Goal: Task Accomplishment & Management: Manage account settings

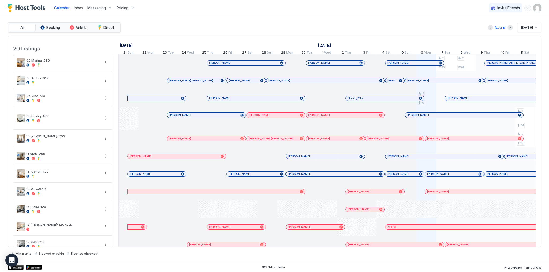
scroll to position [0, 298]
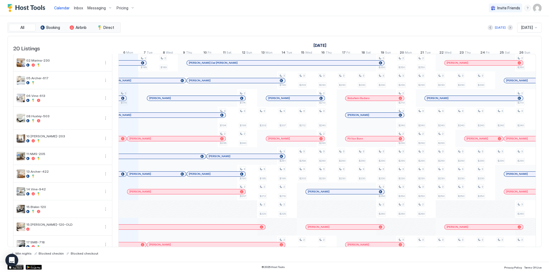
click at [81, 8] on span "Inbox" at bounding box center [78, 8] width 9 height 5
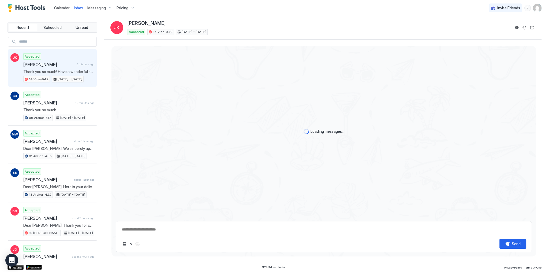
click at [94, 9] on span "Messaging" at bounding box center [96, 8] width 18 height 5
type textarea "*"
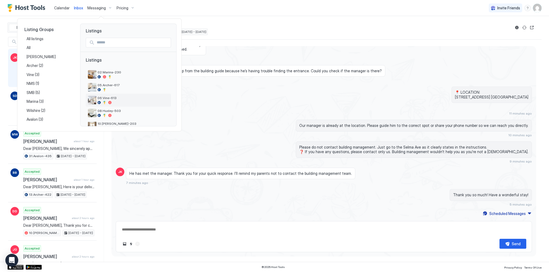
click at [116, 101] on div at bounding box center [133, 102] width 71 height 3
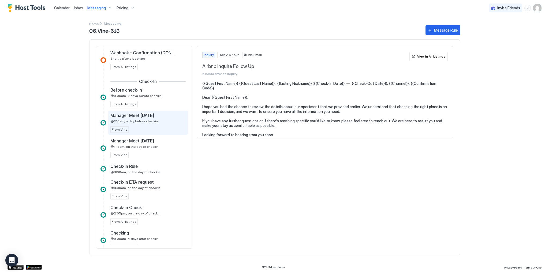
scroll to position [214, 0]
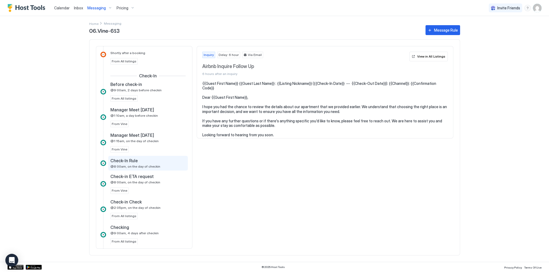
click at [150, 165] on span "@8:00am, on the day of checkin" at bounding box center [135, 167] width 50 height 4
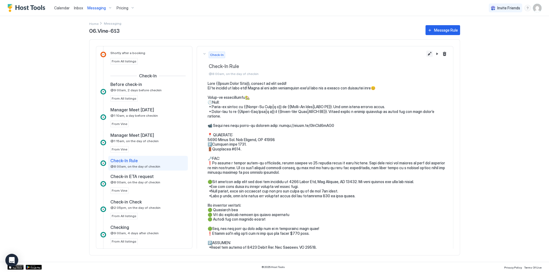
click at [427, 53] on button "Edit message rule" at bounding box center [430, 54] width 6 height 6
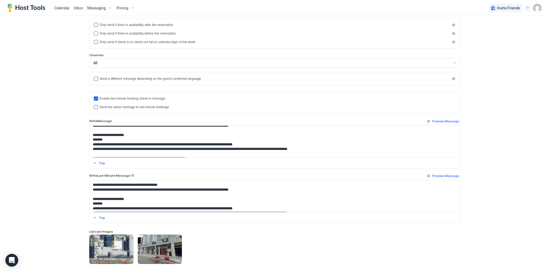
scroll to position [43, 0]
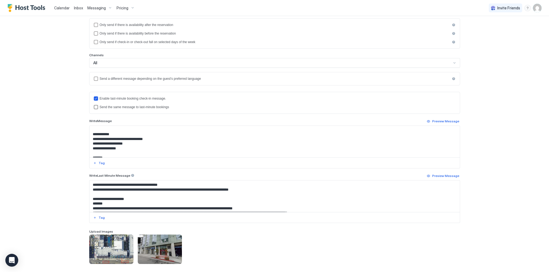
click at [106, 106] on div "Send the same message to last-minute bookings" at bounding box center [278, 107] width 356 height 4
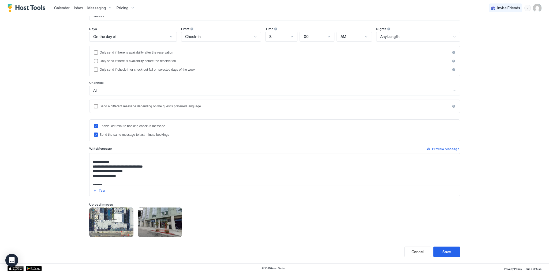
click at [98, 166] on textarea "Input Field" at bounding box center [275, 170] width 371 height 32
type textarea "**********"
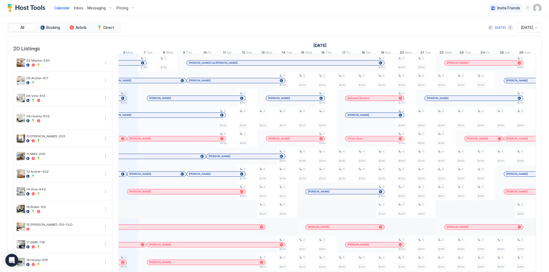
scroll to position [0, 298]
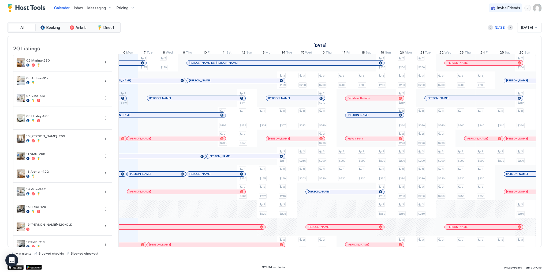
click at [94, 12] on button "Messaging" at bounding box center [99, 8] width 29 height 16
click at [98, 9] on div at bounding box center [274, 136] width 549 height 272
click at [98, 9] on span "Messaging" at bounding box center [96, 8] width 18 height 5
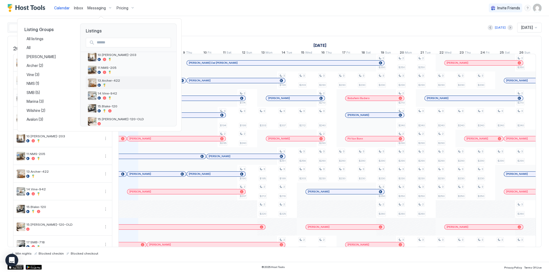
scroll to position [64, 0]
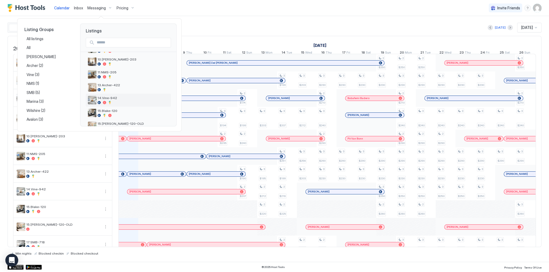
click at [118, 99] on span "14.Vine-942" at bounding box center [133, 98] width 71 height 4
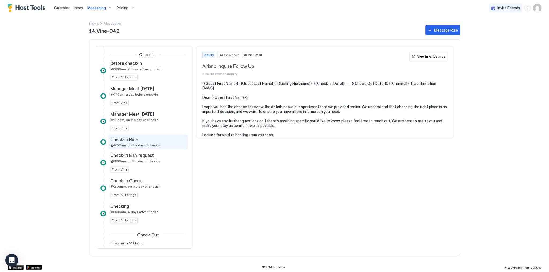
scroll to position [236, 0]
click at [139, 140] on div "Check-In Rule" at bounding box center [144, 139] width 68 height 5
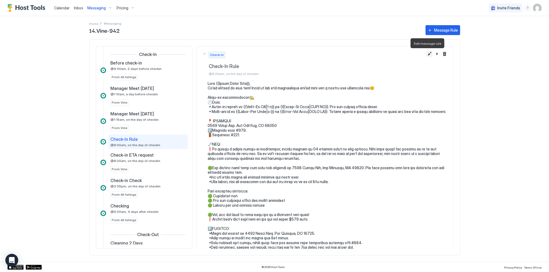
click at [427, 54] on button "Edit message rule" at bounding box center [430, 54] width 6 height 6
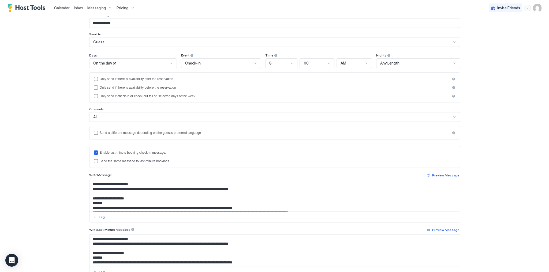
scroll to position [43, 0]
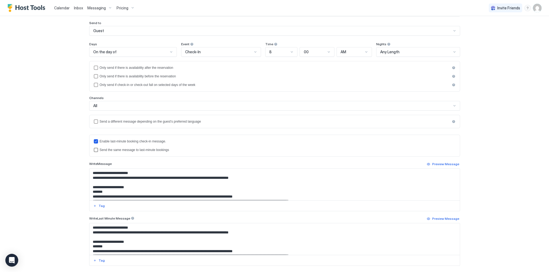
click at [109, 148] on div "Send the same message to last-minute bookings" at bounding box center [278, 150] width 356 height 4
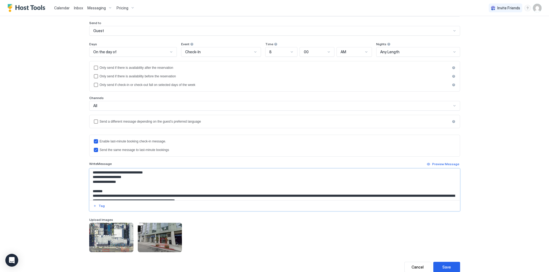
drag, startPoint x: 98, startPoint y: 173, endPoint x: 106, endPoint y: 174, distance: 8.1
click at [98, 173] on textarea "Input Field" at bounding box center [275, 185] width 371 height 32
type textarea "**********"
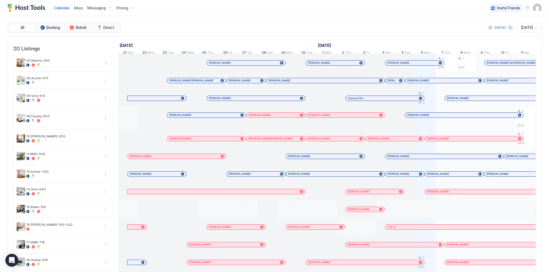
scroll to position [0, 298]
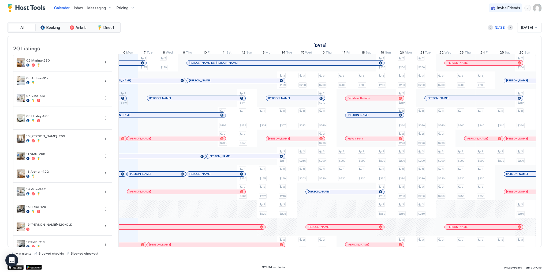
click at [99, 8] on span "Messaging" at bounding box center [96, 8] width 18 height 5
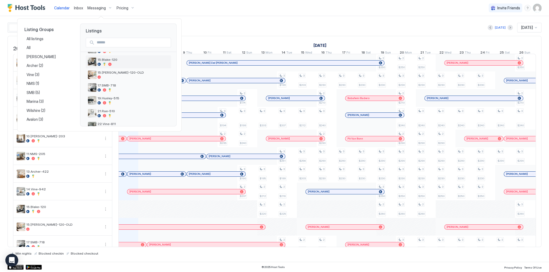
scroll to position [149, 0]
click at [115, 90] on span "22.Vine-811" at bounding box center [133, 91] width 71 height 4
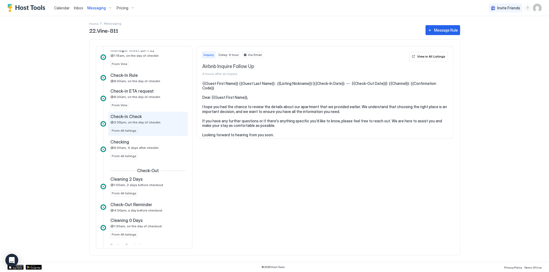
scroll to position [300, 0]
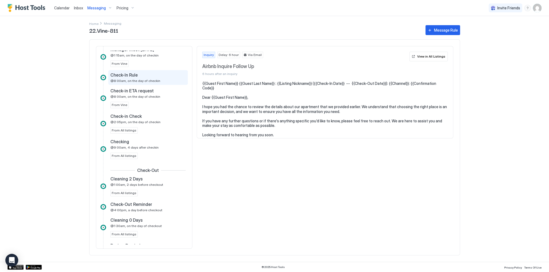
click at [149, 74] on div "Check-In Rule" at bounding box center [144, 74] width 68 height 5
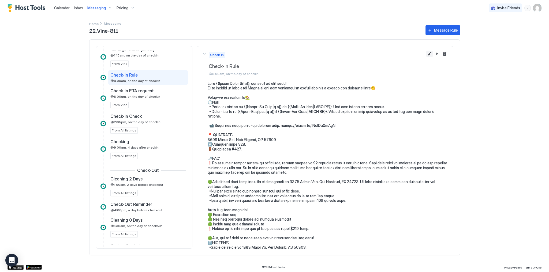
click at [427, 54] on button "Edit message rule" at bounding box center [430, 54] width 6 height 6
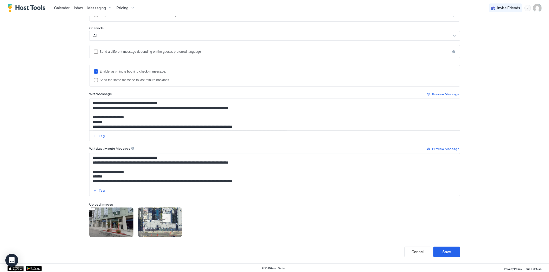
scroll to position [21, 0]
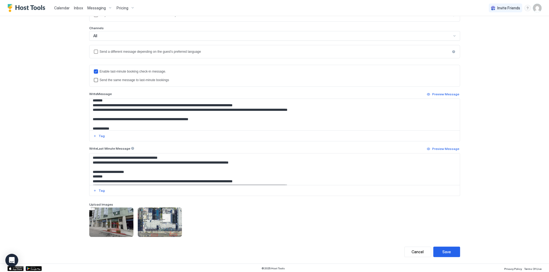
click at [113, 80] on div "Send the same message to last-minute bookings" at bounding box center [278, 80] width 356 height 4
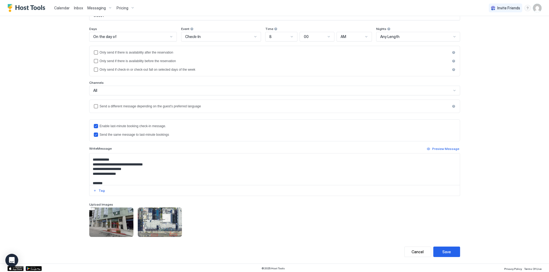
scroll to position [43, 0]
click at [97, 166] on textarea "Input Field" at bounding box center [275, 170] width 371 height 32
click at [491, 162] on div "**********" at bounding box center [274, 136] width 549 height 272
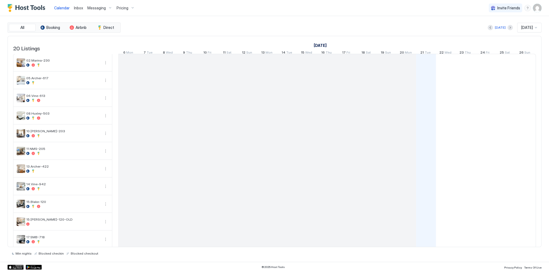
scroll to position [0, 298]
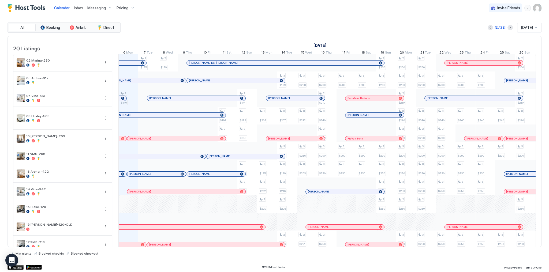
click at [544, 10] on div "Calendar Inbox Messaging Pricing Invite Friends SG" at bounding box center [274, 8] width 549 height 16
click at [536, 9] on img "User profile" at bounding box center [537, 8] width 9 height 9
click at [538, 10] on div at bounding box center [274, 136] width 549 height 272
click at [539, 10] on img "User profile" at bounding box center [537, 8] width 9 height 9
click at [499, 29] on div "Settings" at bounding box center [507, 29] width 68 height 9
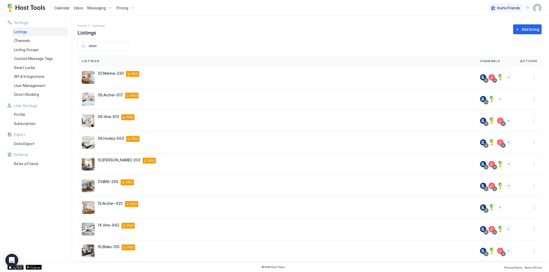
click at [127, 6] on span "Pricing" at bounding box center [123, 8] width 12 height 5
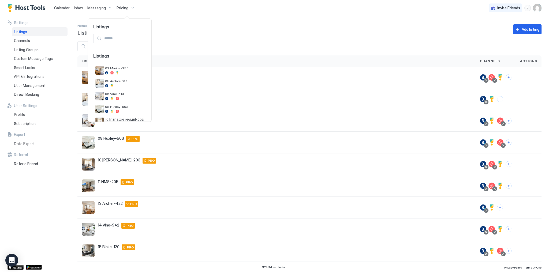
click at [101, 8] on div at bounding box center [274, 136] width 549 height 272
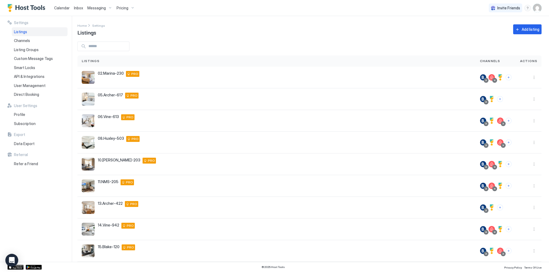
click at [96, 11] on div "Messaging" at bounding box center [99, 7] width 29 height 9
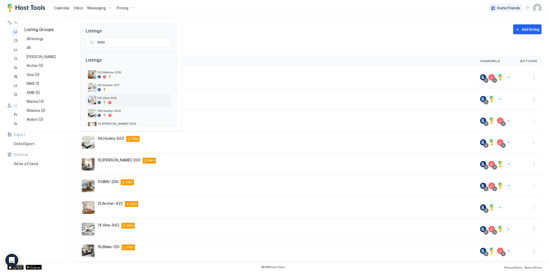
click at [115, 97] on span "06.Vine-613" at bounding box center [133, 98] width 71 height 4
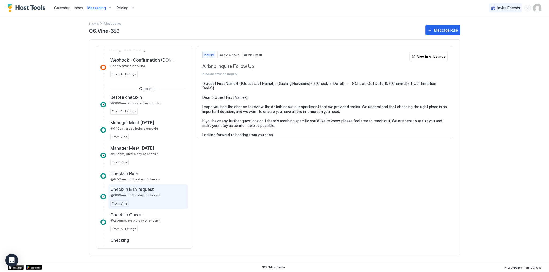
scroll to position [236, 0]
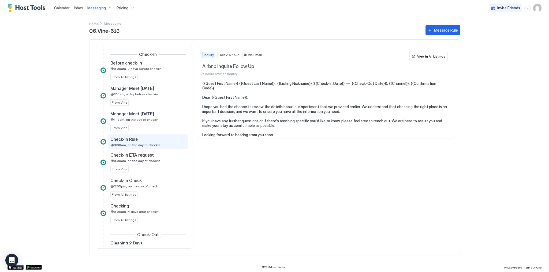
click at [150, 145] on span "@8:00am, on the day of checkin" at bounding box center [135, 145] width 50 height 4
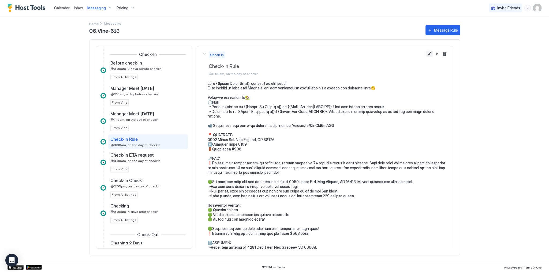
click at [427, 54] on button "Edit message rule" at bounding box center [430, 54] width 6 height 6
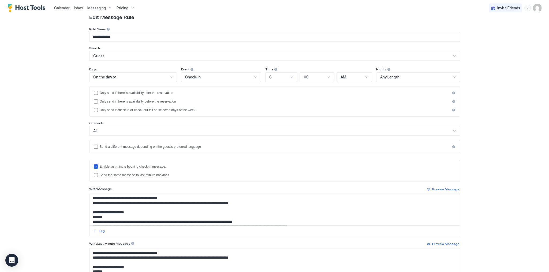
scroll to position [21, 0]
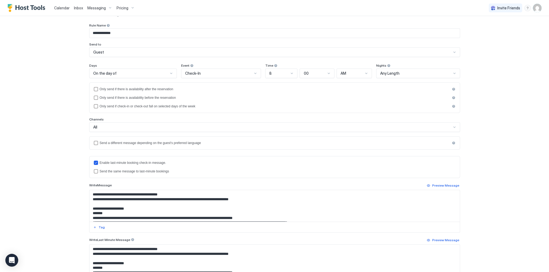
click at [134, 174] on div "Enable last-minute booking check-in message. Send the same message to last-minu…" at bounding box center [274, 167] width 371 height 22
click at [136, 171] on div "Send the same message to last-minute bookings" at bounding box center [278, 172] width 356 height 4
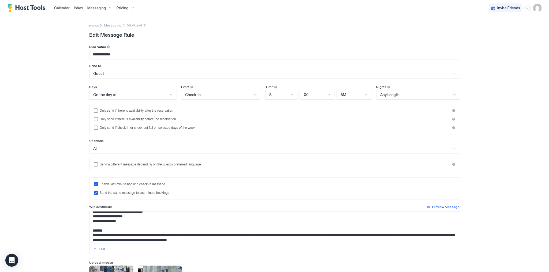
scroll to position [43, 0]
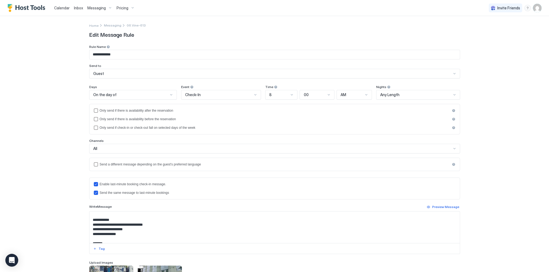
click at [98, 225] on textarea "Input Field" at bounding box center [275, 228] width 371 height 32
click at [97, 225] on textarea "To enrich screen reader interactions, please activate Accessibility in Grammarl…" at bounding box center [275, 228] width 371 height 32
type textarea "**********"
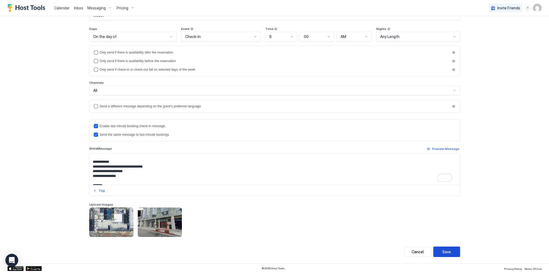
click at [451, 251] on button "Save" at bounding box center [447, 252] width 27 height 10
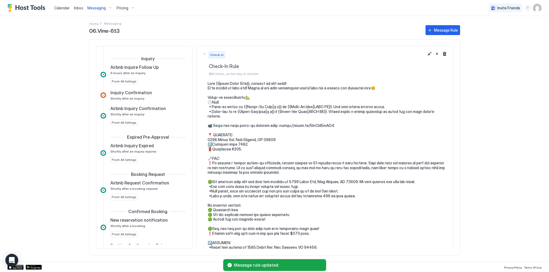
scroll to position [229, 0]
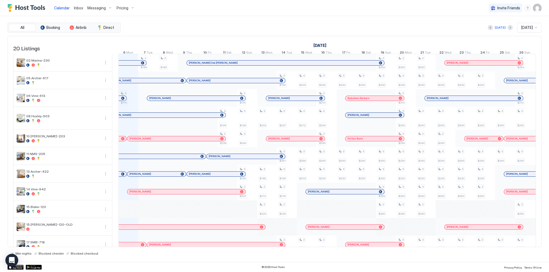
scroll to position [0, 298]
click at [539, 6] on img "User profile" at bounding box center [537, 8] width 9 height 9
click at [417, 15] on div at bounding box center [274, 136] width 549 height 272
click at [101, 8] on span "Messaging" at bounding box center [96, 8] width 18 height 5
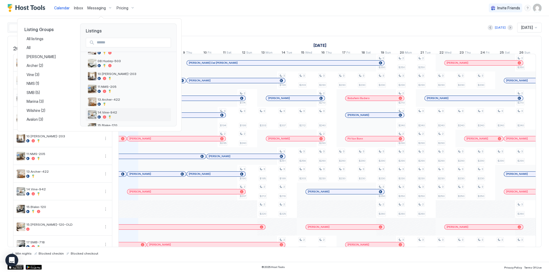
scroll to position [64, 0]
click at [117, 99] on span "14.Vine-942" at bounding box center [133, 98] width 71 height 4
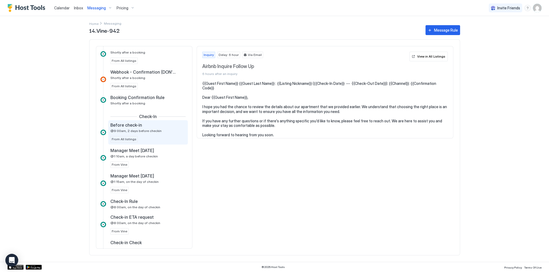
scroll to position [214, 0]
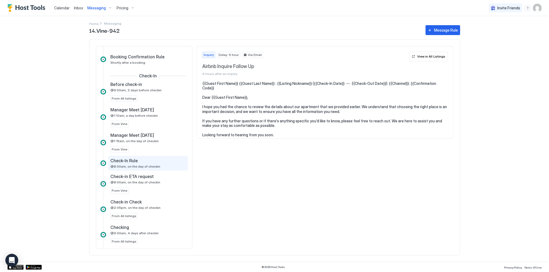
click at [146, 160] on div "Check-In Rule" at bounding box center [144, 160] width 68 height 5
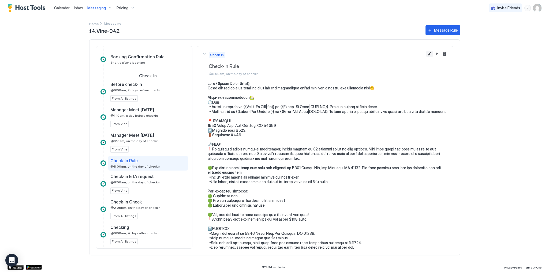
click at [427, 54] on button "Edit message rule" at bounding box center [430, 54] width 6 height 6
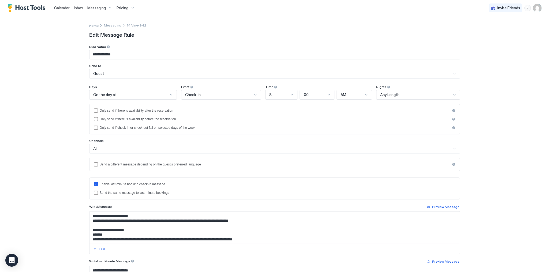
click at [119, 194] on div "Send the same message to last-minute bookings" at bounding box center [278, 193] width 356 height 4
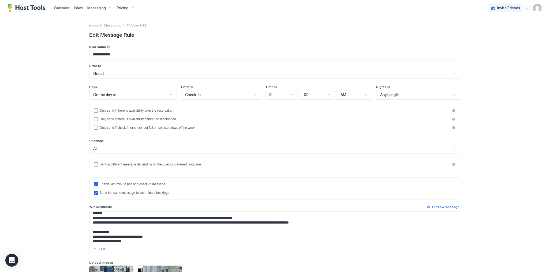
click at [98, 236] on textarea "Input Field" at bounding box center [275, 228] width 371 height 32
paste textarea "To enrich screen reader interactions, please activate Accessibility in Grammarl…"
type textarea "**********"
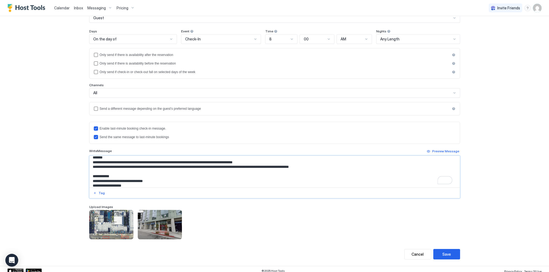
scroll to position [58, 0]
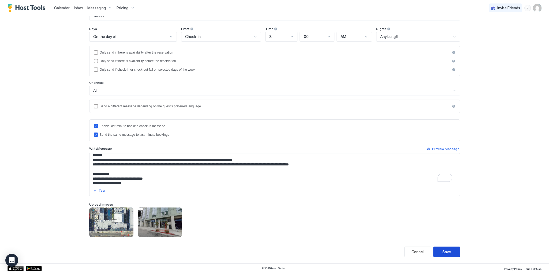
click at [451, 251] on button "Save" at bounding box center [447, 252] width 27 height 10
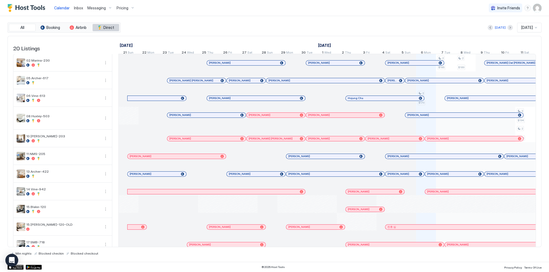
scroll to position [0, 298]
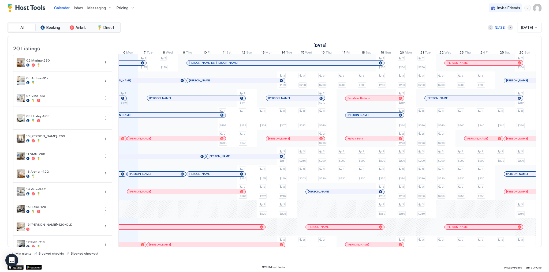
click at [99, 11] on div "Messaging" at bounding box center [99, 7] width 29 height 9
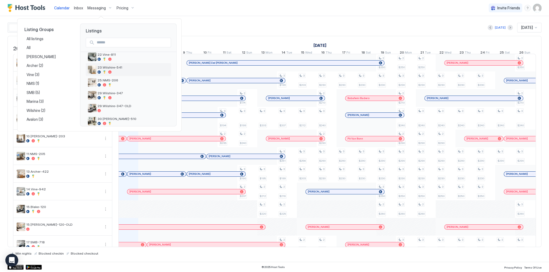
scroll to position [170, 0]
click at [118, 69] on span "22.Vine-811" at bounding box center [133, 70] width 71 height 4
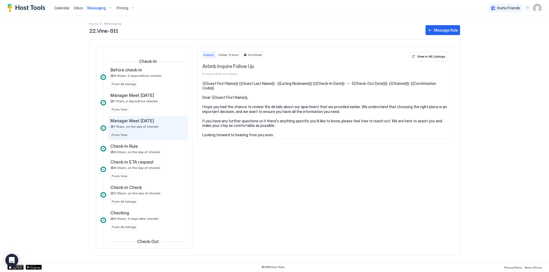
scroll to position [236, 0]
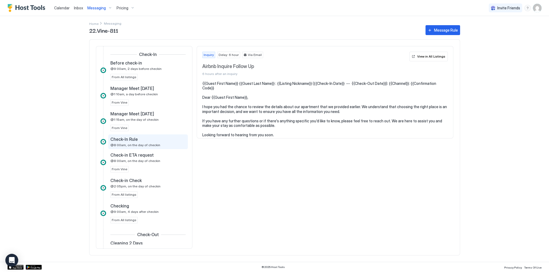
click at [135, 145] on span "@8:00am, on the day of checkin" at bounding box center [135, 145] width 50 height 4
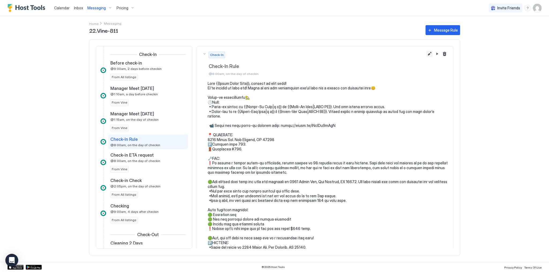
click at [427, 54] on button "Edit message rule" at bounding box center [430, 54] width 6 height 6
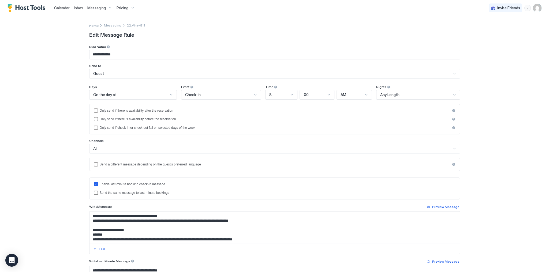
click at [119, 194] on div "Send the same message to last-minute bookings" at bounding box center [278, 193] width 356 height 4
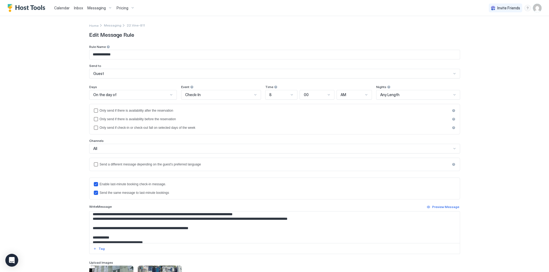
scroll to position [43, 0]
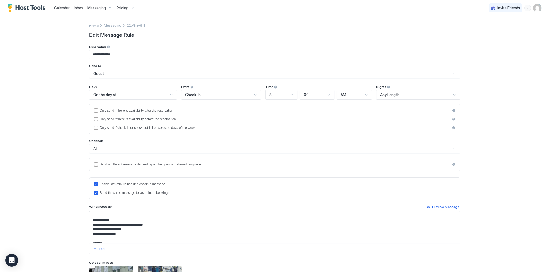
click at [97, 224] on textarea "Input Field" at bounding box center [275, 228] width 371 height 32
paste textarea "To enrich screen reader interactions, please activate Accessibility in Grammarl…"
type textarea "**********"
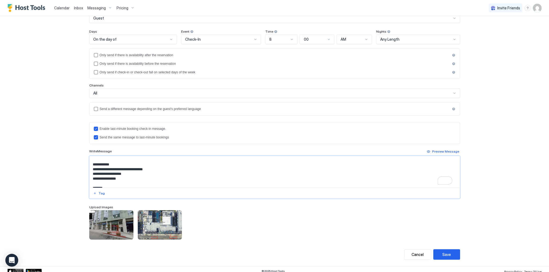
scroll to position [58, 0]
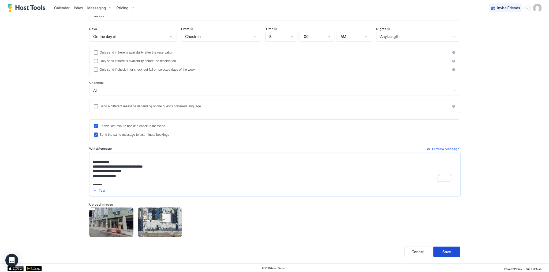
click at [451, 251] on button "Save" at bounding box center [447, 252] width 27 height 10
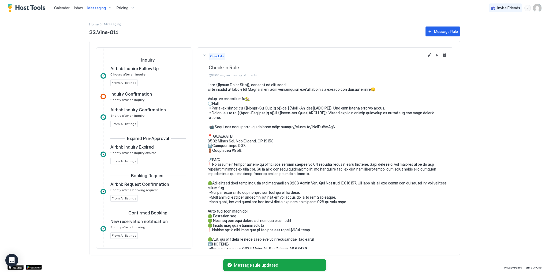
scroll to position [229, 0]
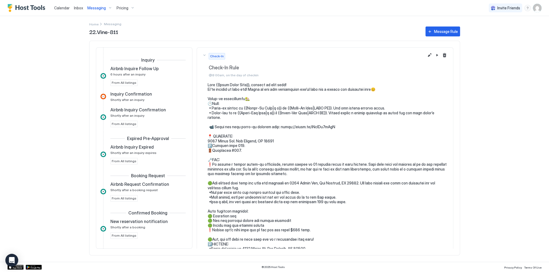
scroll to position [229, 0]
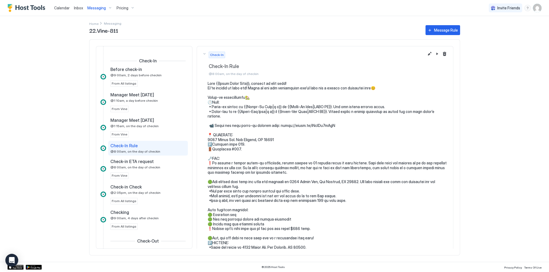
click at [539, 9] on img "User profile" at bounding box center [537, 8] width 9 height 9
click at [518, 29] on div "Settings" at bounding box center [507, 29] width 68 height 9
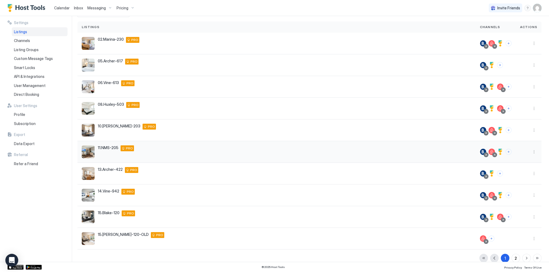
scroll to position [40, 0]
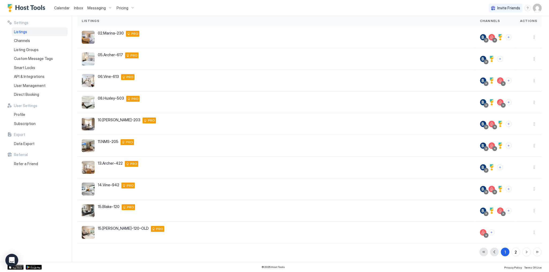
drag, startPoint x: 515, startPoint y: 256, endPoint x: 514, endPoint y: 252, distance: 3.9
click at [514, 255] on div "1 2" at bounding box center [511, 252] width 62 height 9
click at [515, 252] on div "2" at bounding box center [516, 253] width 2 height 6
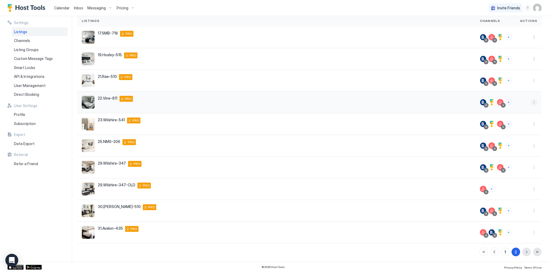
click at [531, 102] on button "More options" at bounding box center [534, 102] width 6 height 6
click at [522, 124] on div "Listing Settings" at bounding box center [517, 127] width 37 height 9
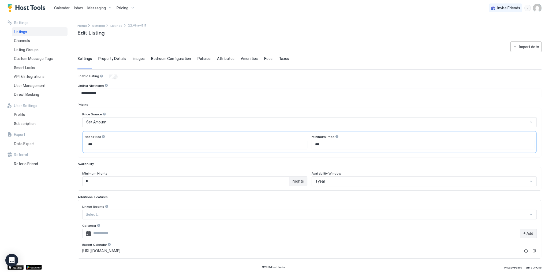
click at [109, 58] on span "Property Details" at bounding box center [112, 58] width 28 height 5
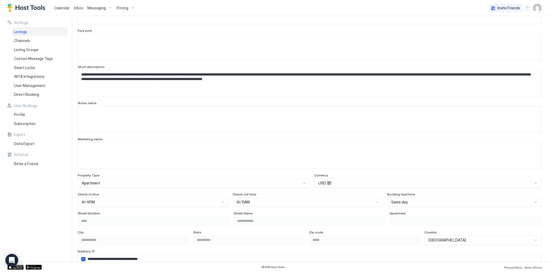
scroll to position [188, 0]
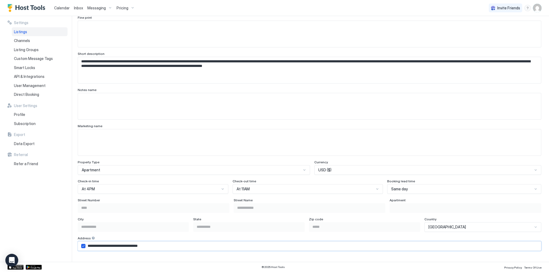
click at [91, 247] on input "**********" at bounding box center [314, 246] width 456 height 9
drag, startPoint x: 91, startPoint y: 247, endPoint x: 96, endPoint y: 246, distance: 4.4
click at [96, 246] on input "**********" at bounding box center [314, 246] width 456 height 9
paste input "Input Field"
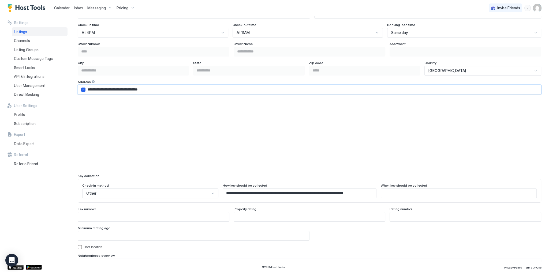
scroll to position [424, 0]
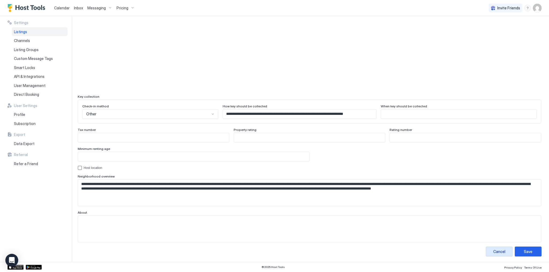
type input "**********"
click at [524, 253] on div "Save" at bounding box center [528, 252] width 9 height 6
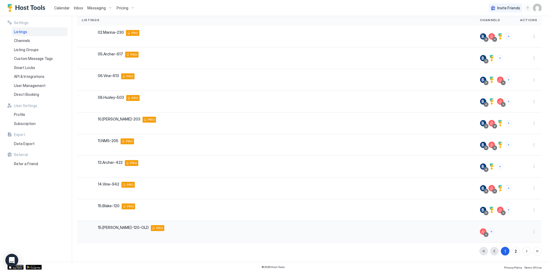
scroll to position [40, 0]
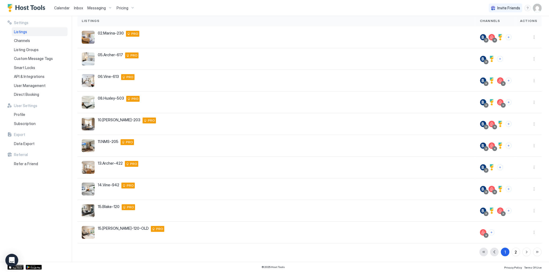
click at [517, 253] on div "1 2" at bounding box center [511, 252] width 62 height 9
click at [515, 252] on button "2" at bounding box center [516, 252] width 9 height 9
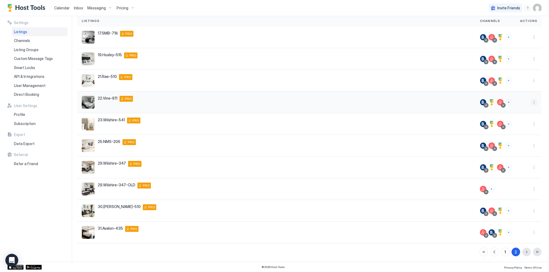
click at [531, 102] on button "More options" at bounding box center [534, 102] width 6 height 6
click at [517, 125] on span "Listing Settings" at bounding box center [519, 127] width 24 height 4
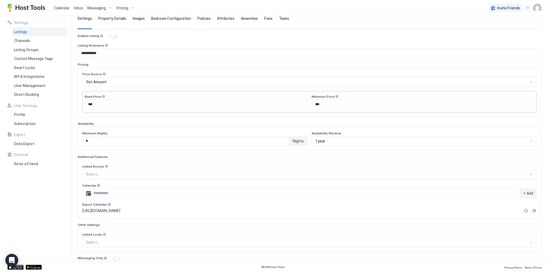
type input "****"
type input "**********"
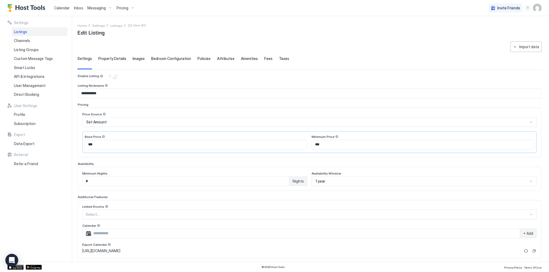
click at [115, 58] on span "Property Details" at bounding box center [112, 58] width 28 height 5
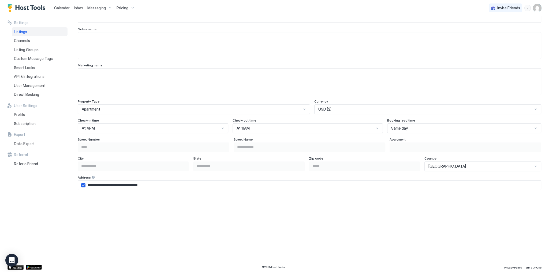
scroll to position [279, 0]
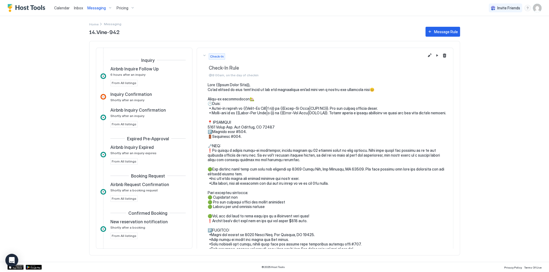
scroll to position [229, 0]
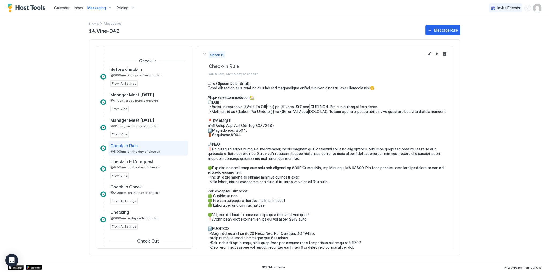
click at [538, 10] on img "User profile" at bounding box center [537, 8] width 9 height 9
click at [511, 27] on div "Settings" at bounding box center [507, 29] width 68 height 9
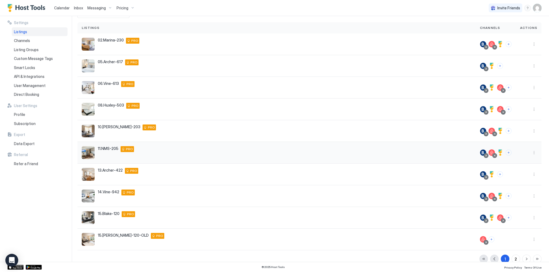
scroll to position [40, 0]
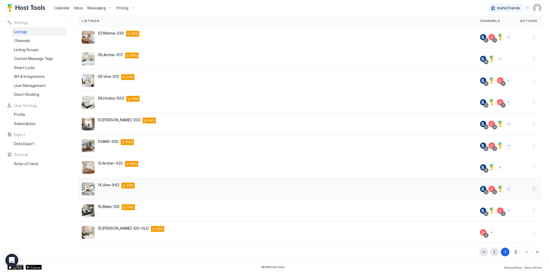
click at [531, 188] on button "More options" at bounding box center [534, 189] width 6 height 6
click at [528, 215] on span "Listing Settings" at bounding box center [519, 214] width 24 height 4
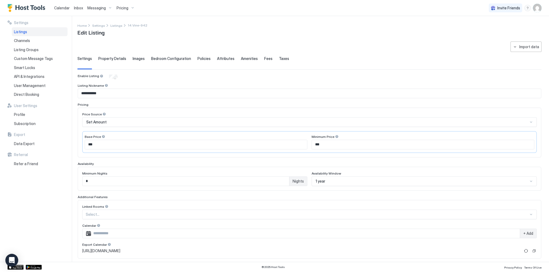
click at [109, 58] on span "Property Details" at bounding box center [112, 58] width 28 height 5
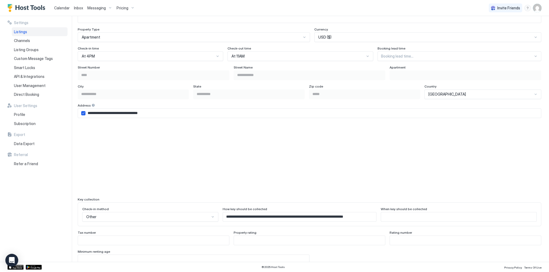
scroll to position [322, 0]
click at [92, 110] on input "**********" at bounding box center [314, 112] width 456 height 9
click at [91, 110] on input "**********" at bounding box center [314, 112] width 456 height 9
paste input "*"
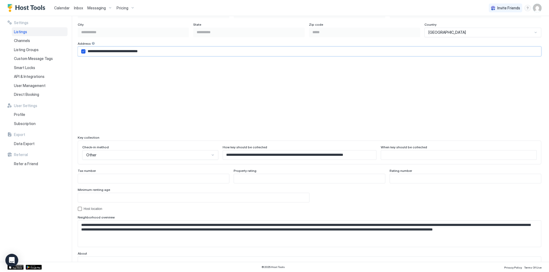
scroll to position [424, 0]
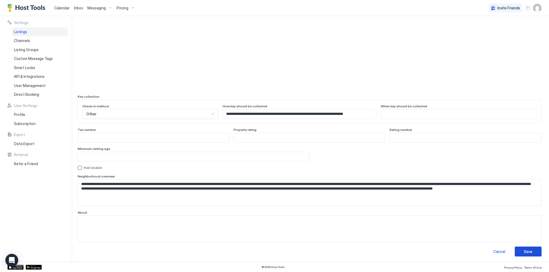
type input "**********"
click at [526, 253] on div "Save" at bounding box center [528, 252] width 9 height 6
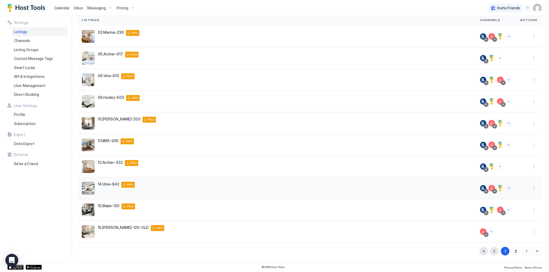
scroll to position [40, 0]
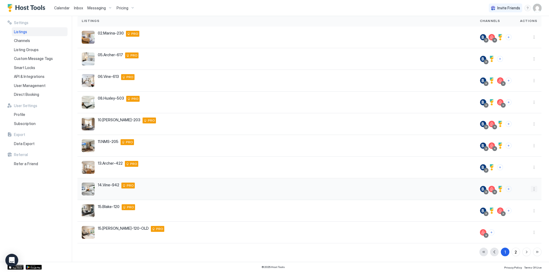
click at [531, 190] on button "More options" at bounding box center [534, 189] width 6 height 6
click at [517, 217] on div "Listing Settings" at bounding box center [517, 213] width 37 height 9
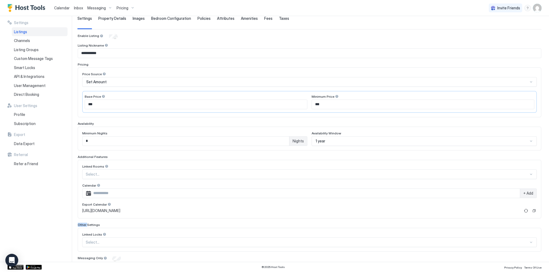
type input "****"
type input "**********"
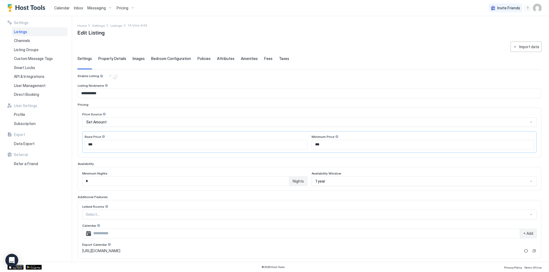
click at [115, 58] on span "Property Details" at bounding box center [112, 58] width 28 height 5
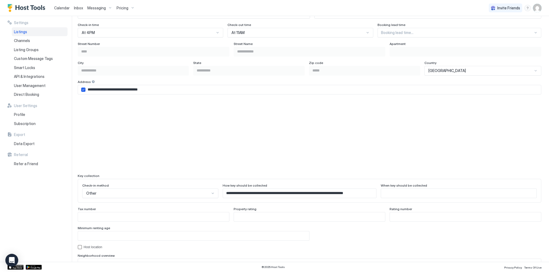
scroll to position [338, 0]
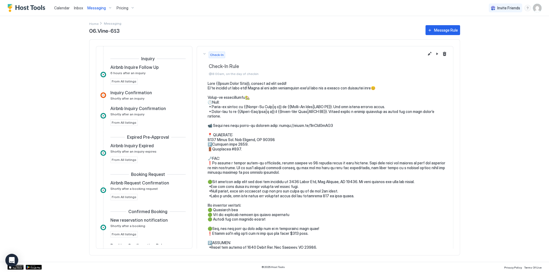
scroll to position [229, 0]
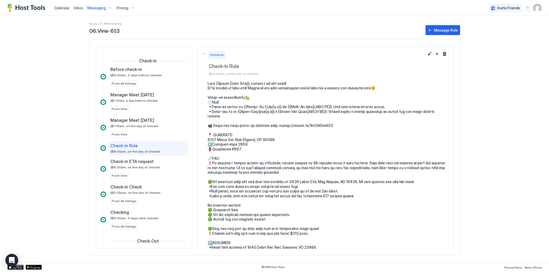
click at [538, 9] on img "User profile" at bounding box center [537, 8] width 9 height 9
click at [497, 32] on div "Settings" at bounding box center [507, 29] width 68 height 9
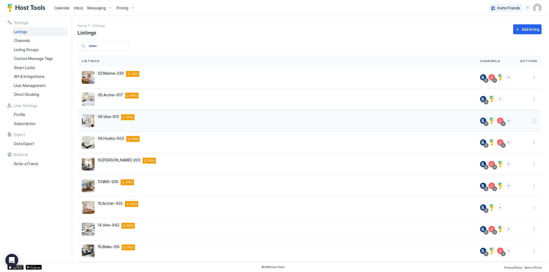
click at [532, 122] on button "More options" at bounding box center [534, 121] width 6 height 6
click at [515, 145] on span "Listing Settings" at bounding box center [519, 145] width 24 height 4
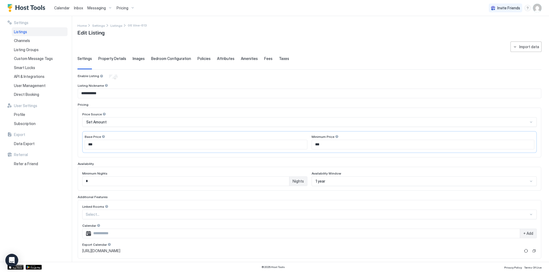
click at [109, 59] on span "Property Details" at bounding box center [112, 58] width 28 height 5
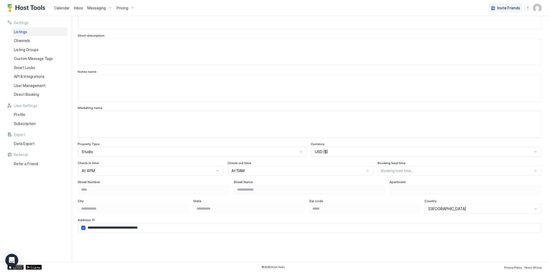
scroll to position [214, 0]
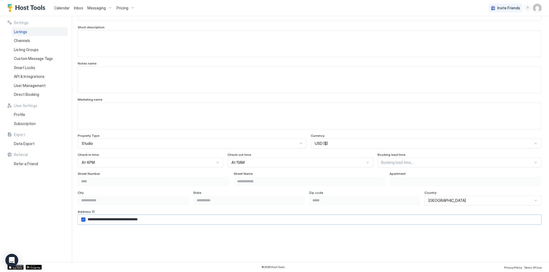
drag, startPoint x: 94, startPoint y: 220, endPoint x: 91, endPoint y: 219, distance: 2.7
click at [91, 219] on input "**********" at bounding box center [314, 219] width 456 height 9
type input "**********"
click at [58, 197] on div "Settings Listings Channels Listing Groups Custom Message Tags Smart Locks API &…" at bounding box center [40, 139] width 64 height 246
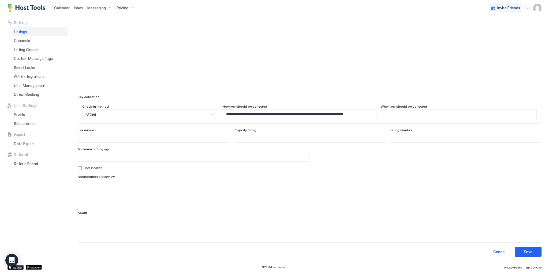
scroll to position [424, 0]
click at [524, 249] on div "Save" at bounding box center [528, 252] width 9 height 6
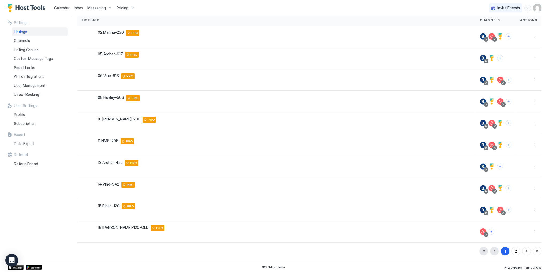
scroll to position [40, 0]
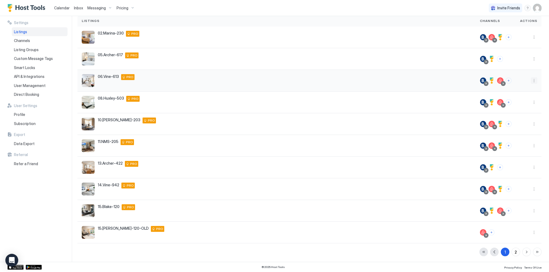
click at [533, 80] on button "More options" at bounding box center [534, 80] width 6 height 6
click at [520, 103] on span "Listing Settings" at bounding box center [519, 105] width 24 height 4
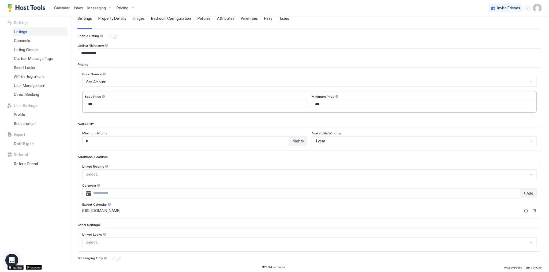
type input "****"
type input "**********"
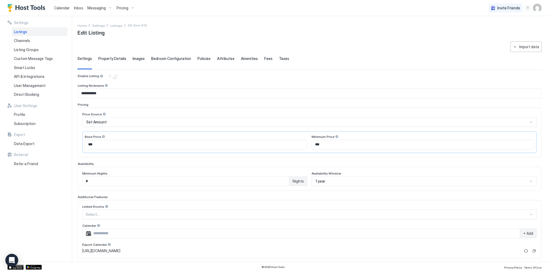
click at [114, 58] on span "Property Details" at bounding box center [112, 58] width 28 height 5
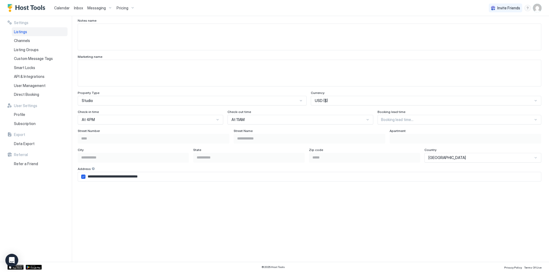
scroll to position [279, 0]
